Goal: Information Seeking & Learning: Check status

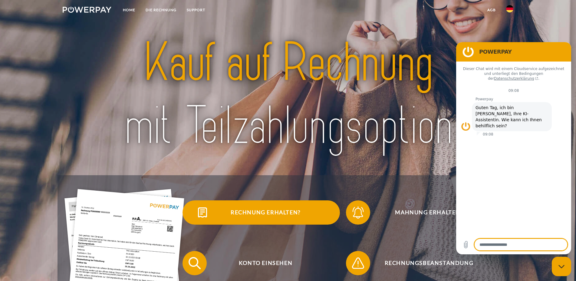
click at [257, 210] on span "Rechnung erhalten?" at bounding box center [265, 212] width 148 height 24
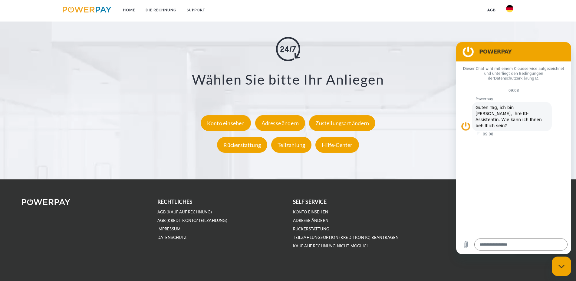
scroll to position [1119, 0]
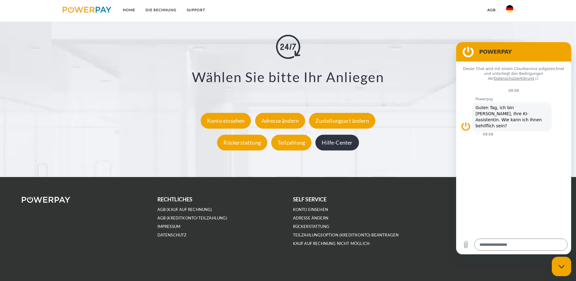
click at [335, 139] on div "Hilfe-Center" at bounding box center [336, 142] width 43 height 16
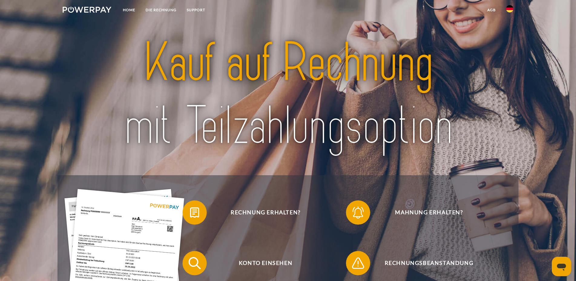
click at [88, 9] on img at bounding box center [87, 10] width 49 height 6
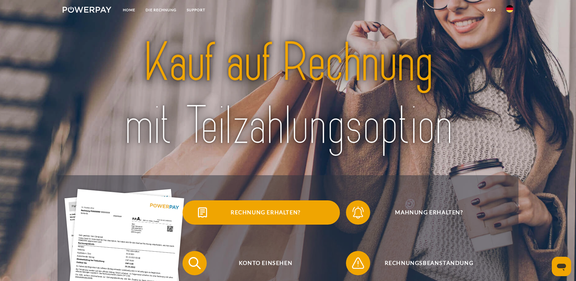
click at [294, 209] on span "Rechnung erhalten?" at bounding box center [265, 212] width 148 height 24
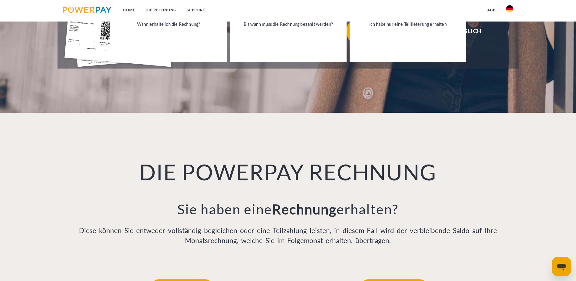
scroll to position [124, 0]
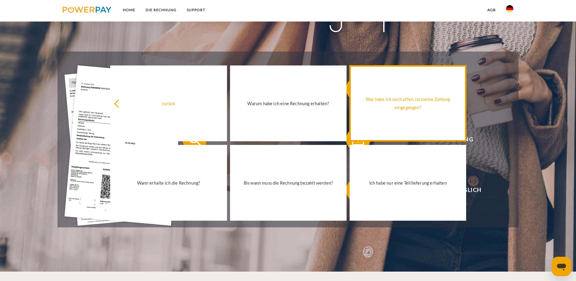
click at [395, 102] on div "Was habe ich noch offen, ist meine Zahlung eingegangen?" at bounding box center [407, 103] width 109 height 16
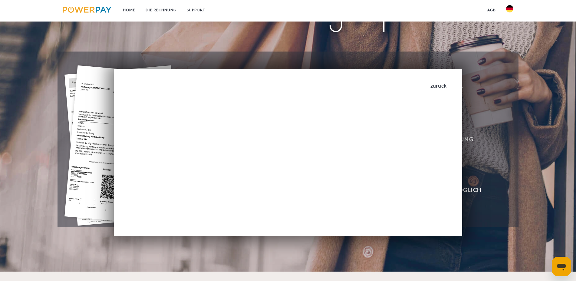
click at [445, 86] on link "zurück" at bounding box center [439, 85] width 16 height 5
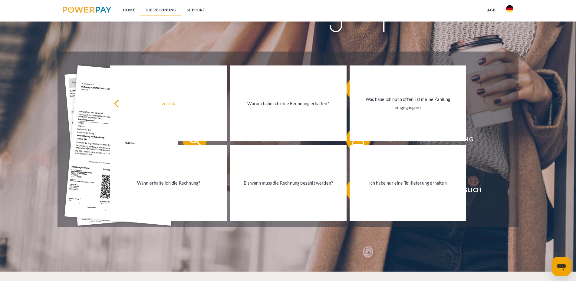
click at [152, 8] on link "DIE RECHNUNG" at bounding box center [160, 10] width 41 height 11
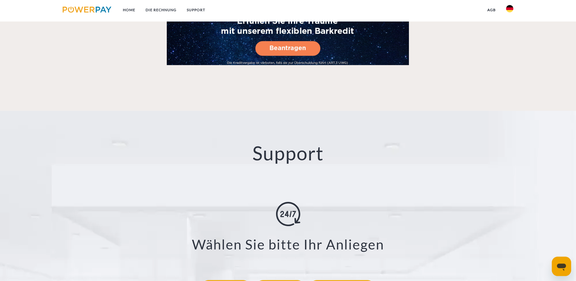
scroll to position [1014, 0]
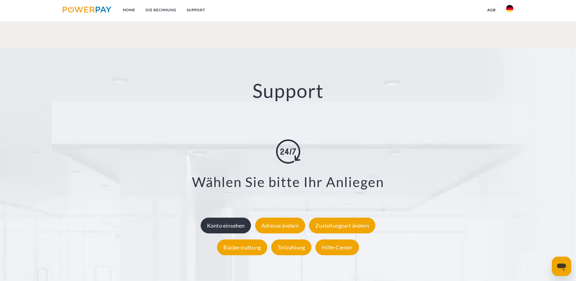
click at [223, 225] on div "Konto einsehen" at bounding box center [226, 225] width 51 height 16
